Goal: Task Accomplishment & Management: Manage account settings

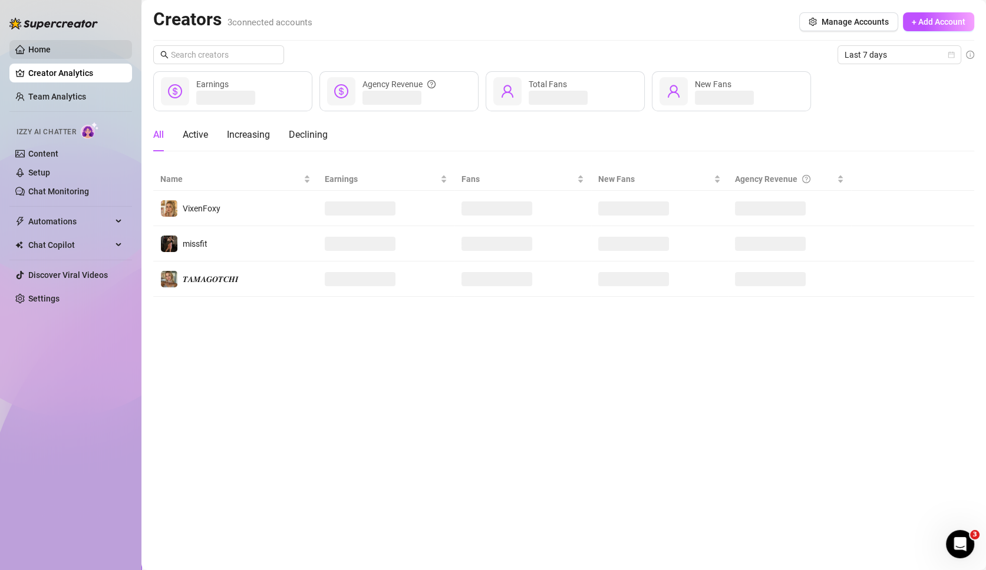
click at [51, 45] on link "Home" at bounding box center [39, 49] width 22 height 9
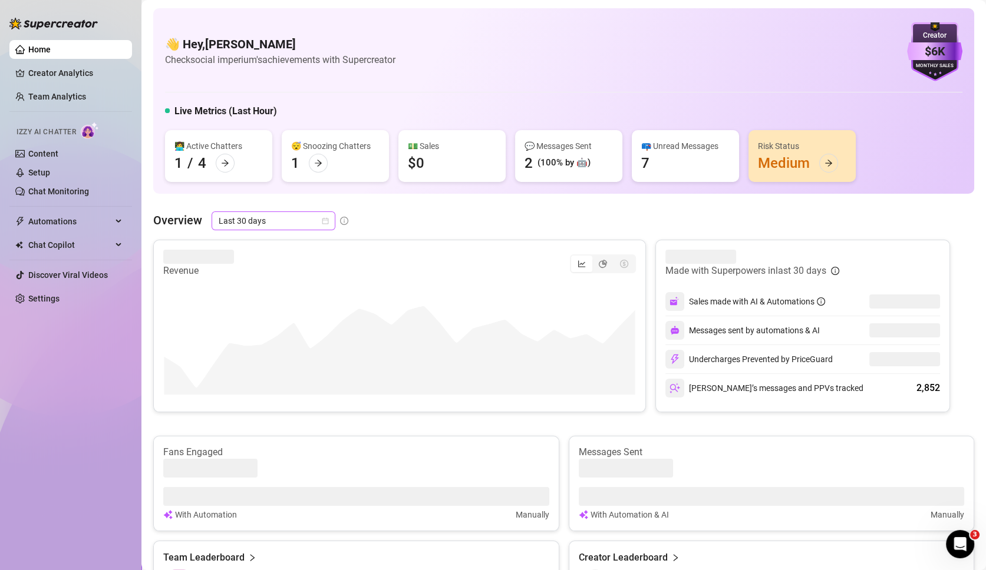
click at [281, 210] on div "👋 Hey, [PERSON_NAME] Check social imperium's achievements with Supercreator $6K…" at bounding box center [563, 526] width 821 height 1037
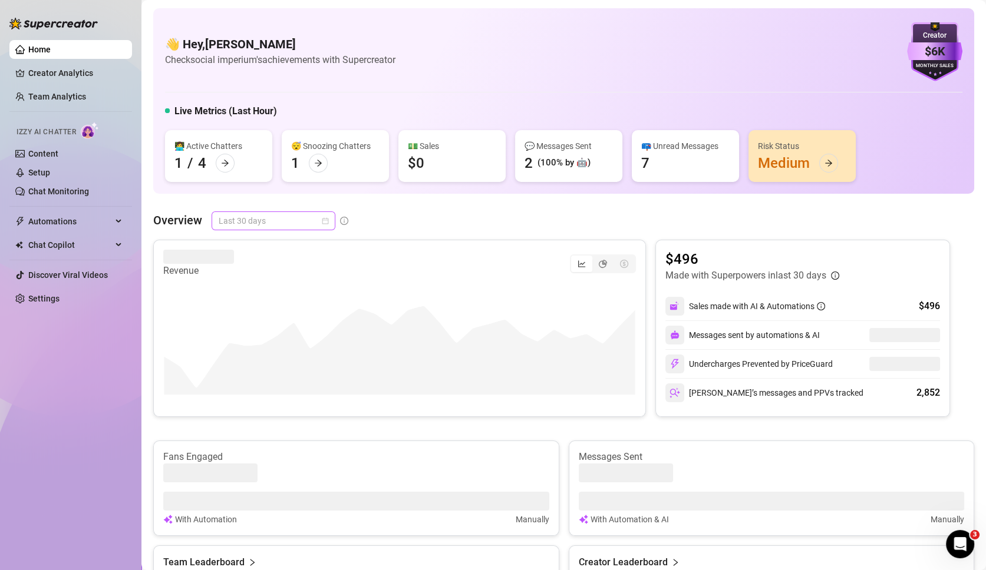
click at [275, 223] on span "Last 30 days" at bounding box center [274, 221] width 110 height 18
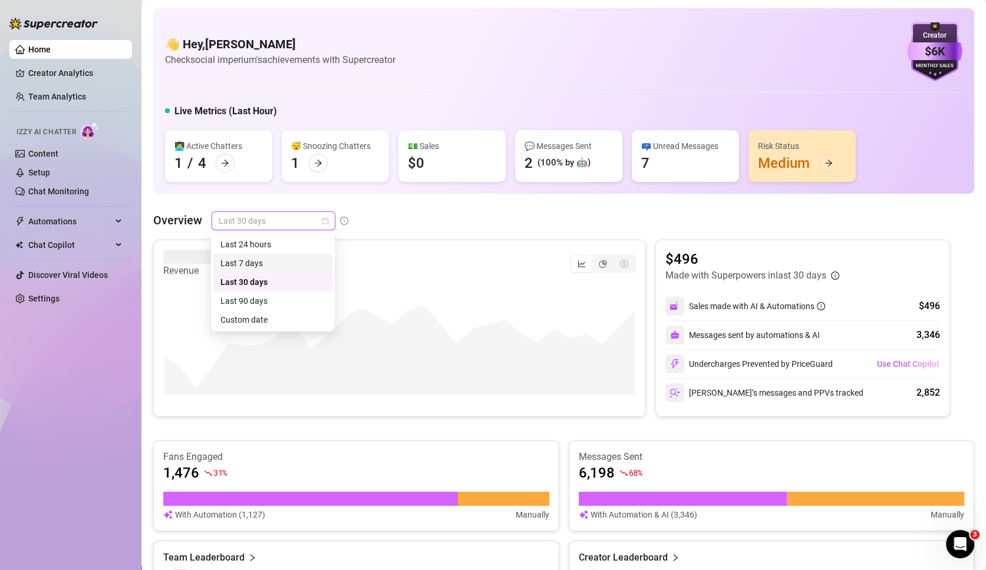
click at [264, 264] on div "Last 7 days" at bounding box center [272, 263] width 105 height 13
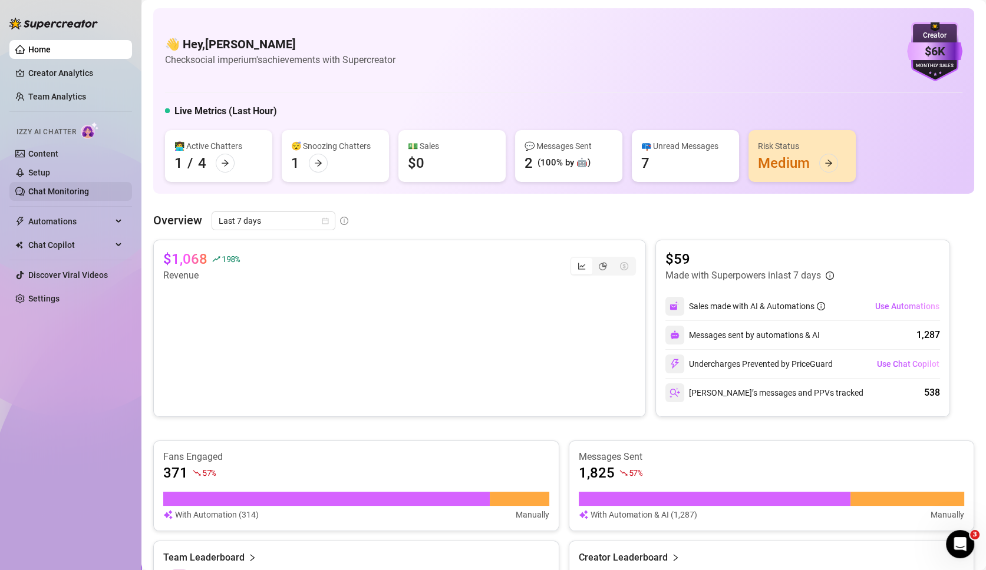
click at [61, 187] on link "Chat Monitoring" at bounding box center [58, 191] width 61 height 9
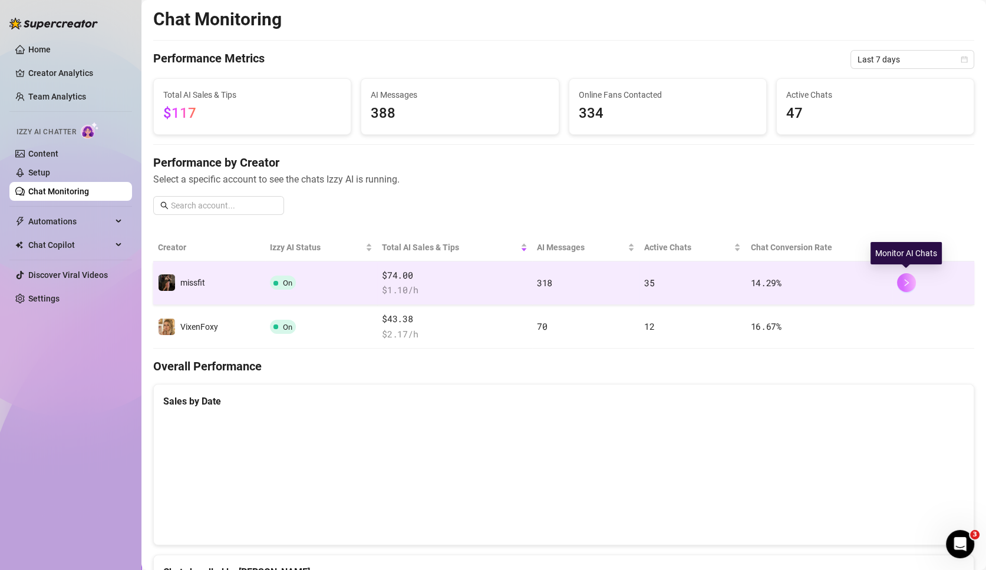
click at [906, 279] on icon "right" at bounding box center [906, 283] width 8 height 8
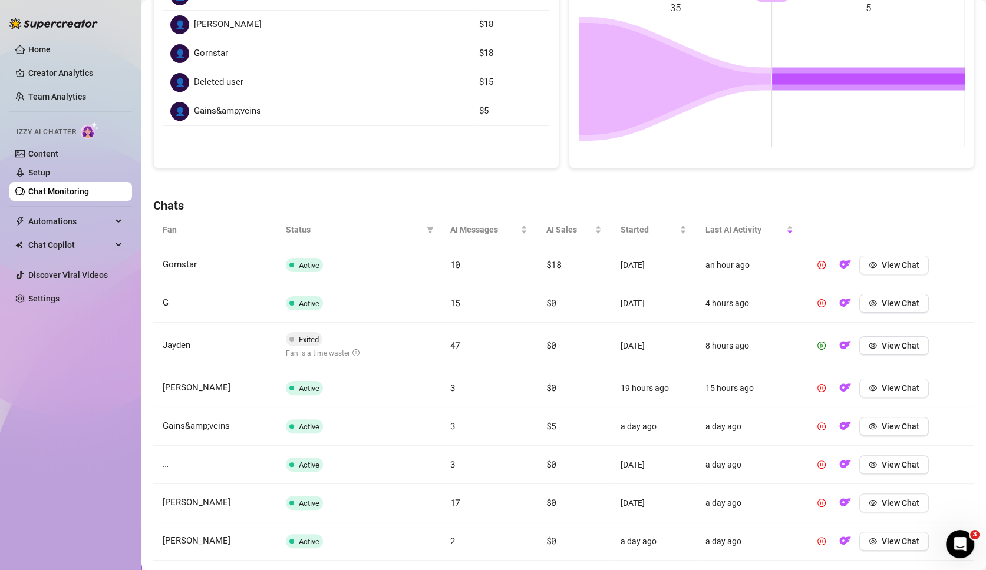
scroll to position [227, 0]
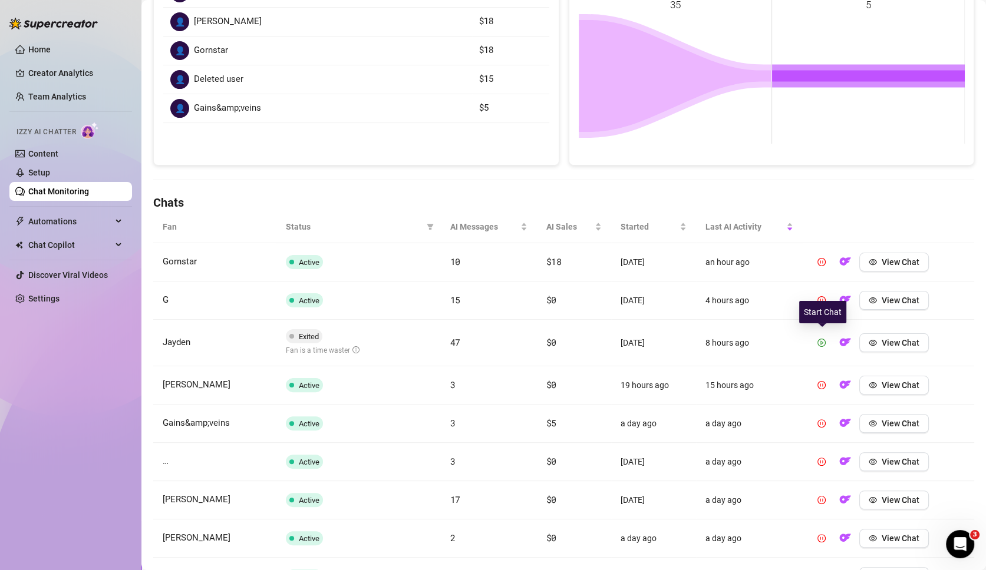
click at [820, 339] on icon "play-circle" at bounding box center [821, 343] width 8 height 8
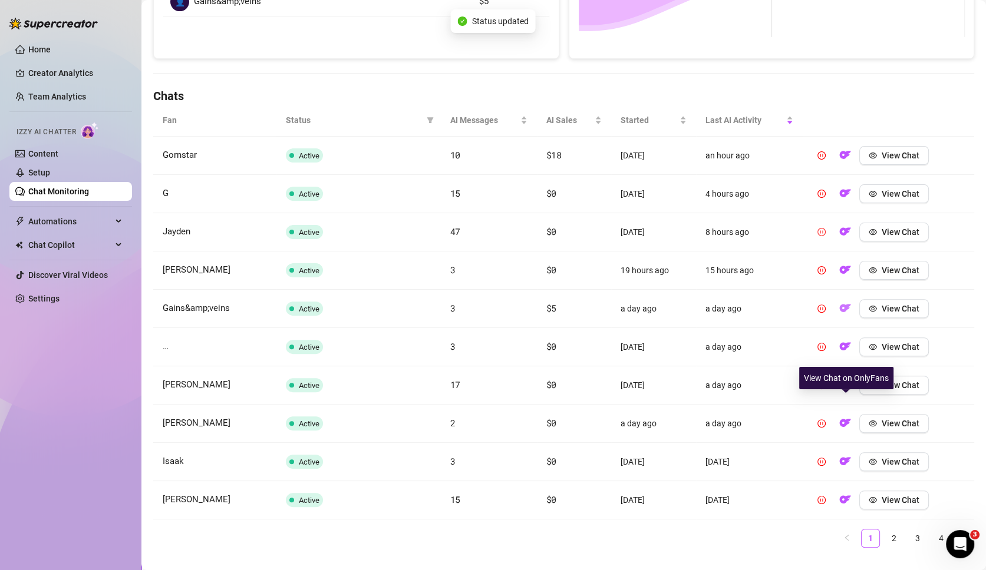
scroll to position [352, 0]
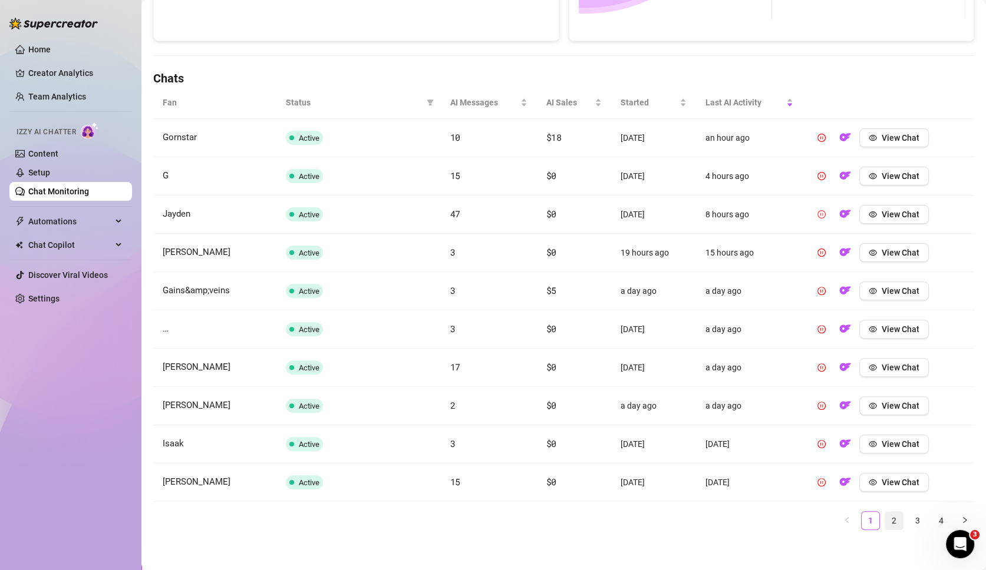
click at [897, 516] on link "2" at bounding box center [894, 521] width 18 height 18
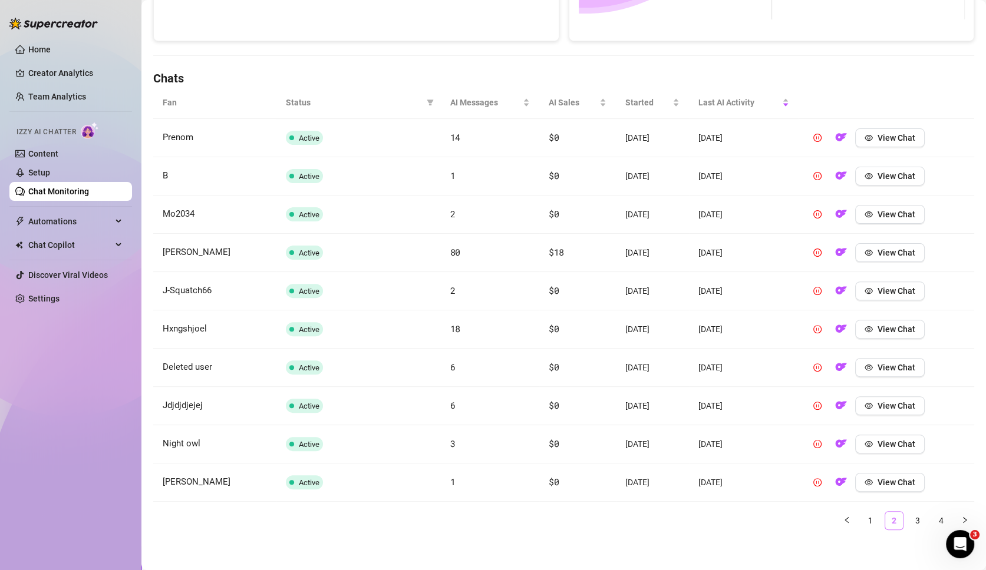
click at [898, 516] on link "2" at bounding box center [894, 521] width 18 height 18
click at [910, 515] on link "3" at bounding box center [917, 521] width 18 height 18
click at [935, 512] on link "4" at bounding box center [941, 521] width 18 height 18
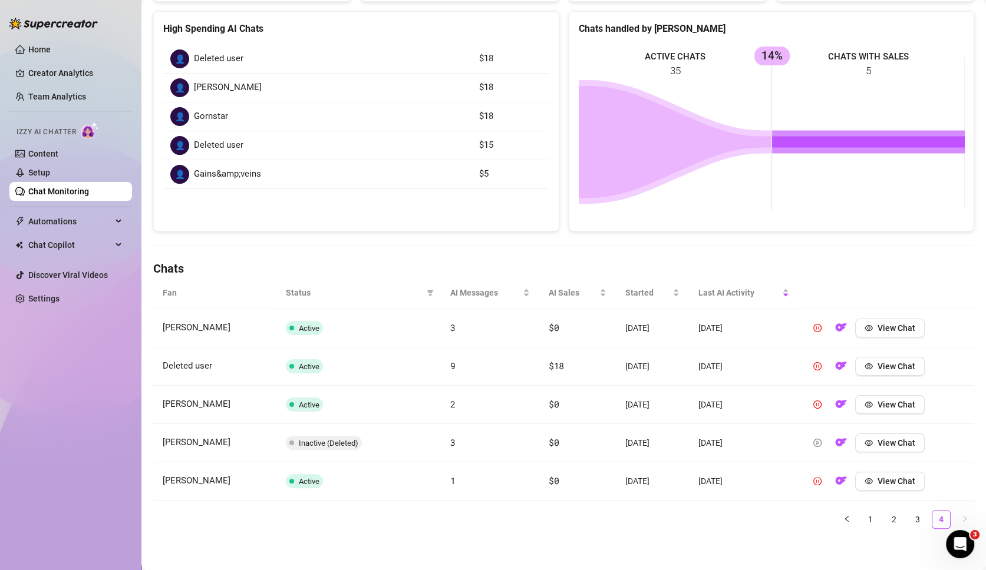
scroll to position [0, 0]
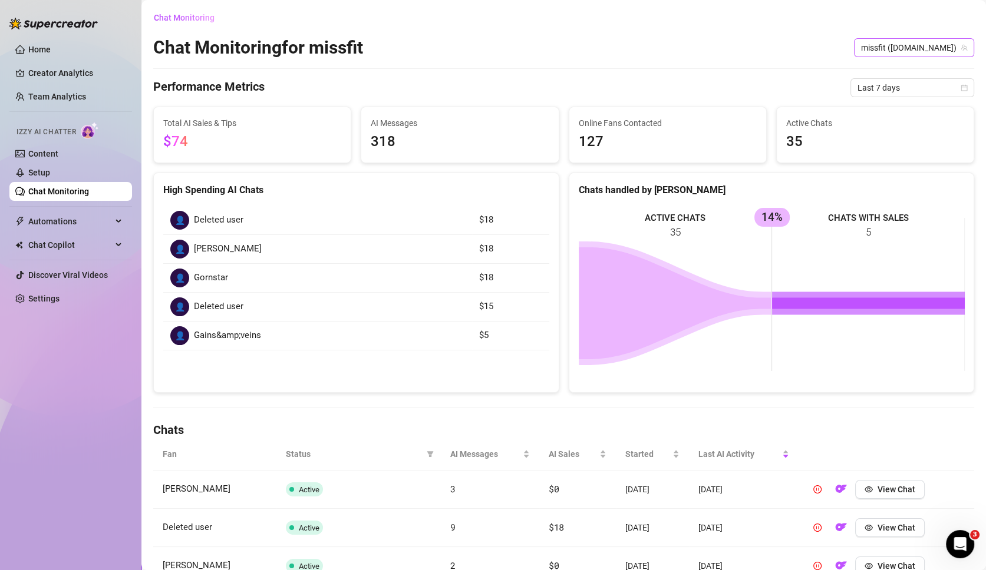
click at [928, 48] on span "missfit ([DOMAIN_NAME])" at bounding box center [914, 48] width 106 height 18
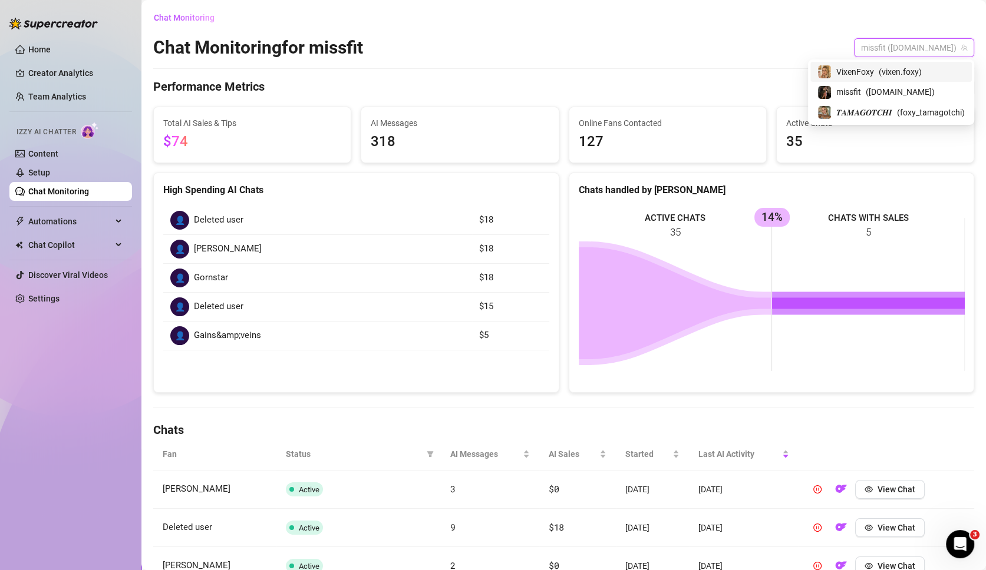
click at [911, 75] on span "( vixen.foxy )" at bounding box center [899, 71] width 43 height 13
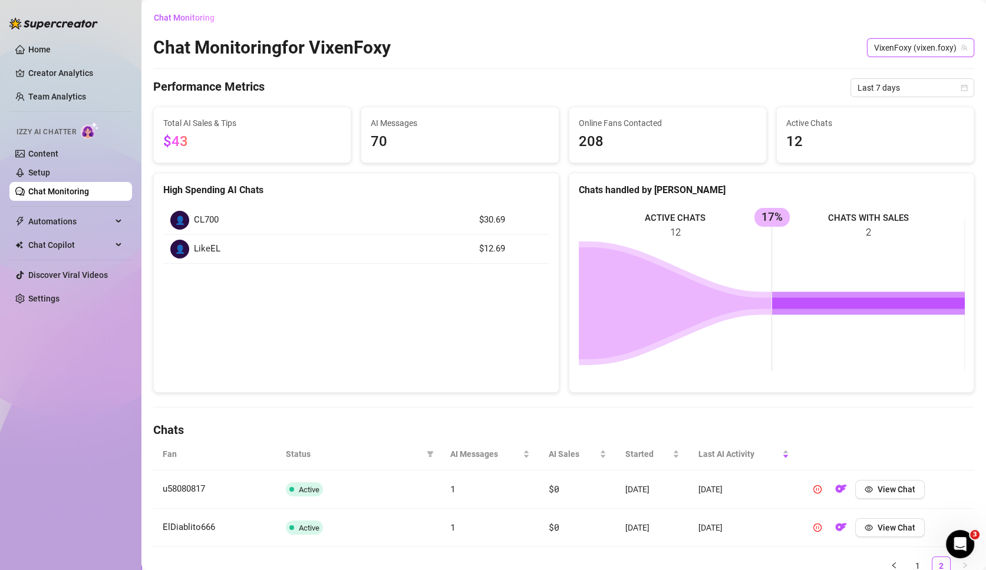
scroll to position [47, 0]
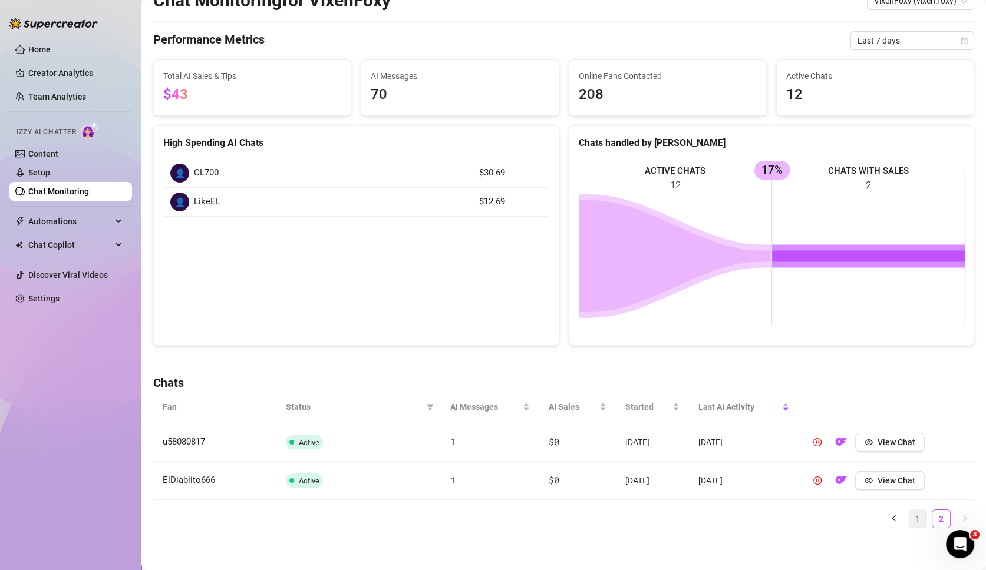
click at [912, 515] on link "1" at bounding box center [917, 519] width 18 height 18
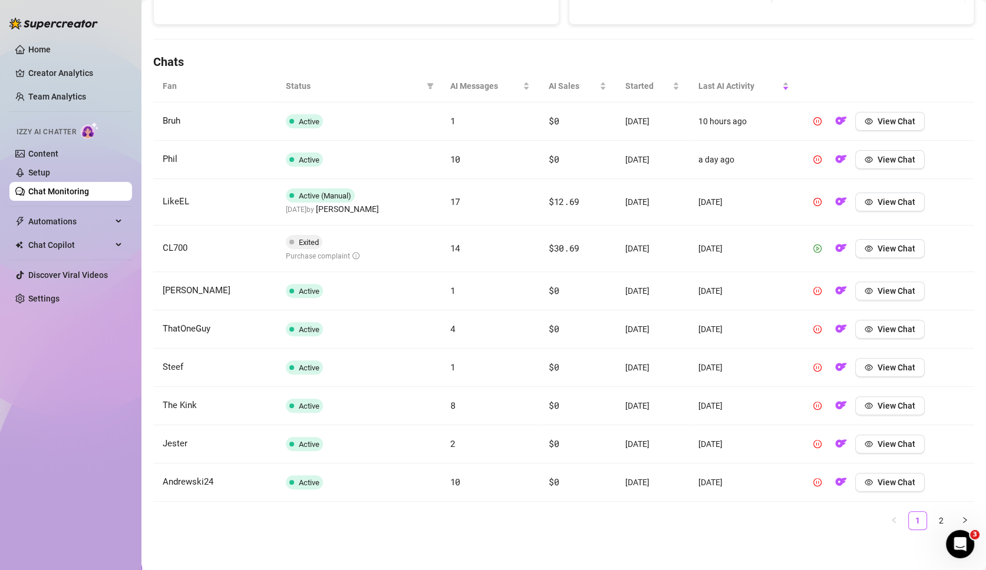
scroll to position [0, 0]
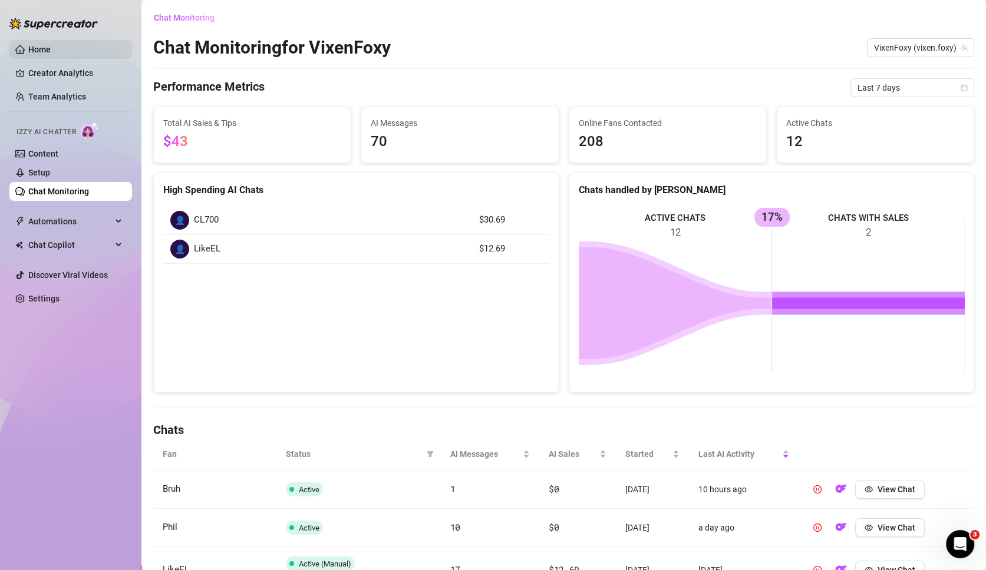
click at [51, 45] on link "Home" at bounding box center [39, 49] width 22 height 9
